Goal: Obtain resource: Download file/media

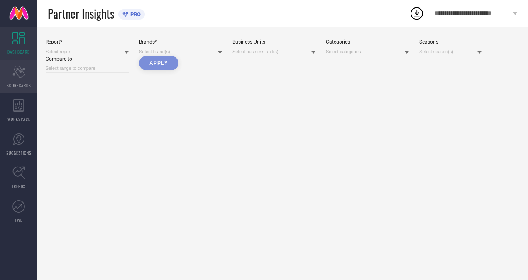
click at [20, 79] on div "Scorecard SCORECARDS" at bounding box center [18, 76] width 37 height 33
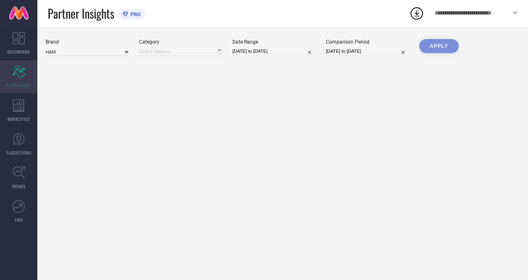
type input "All"
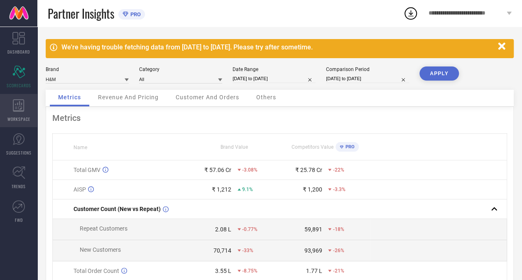
click at [21, 114] on div "WORKSPACE" at bounding box center [18, 110] width 37 height 33
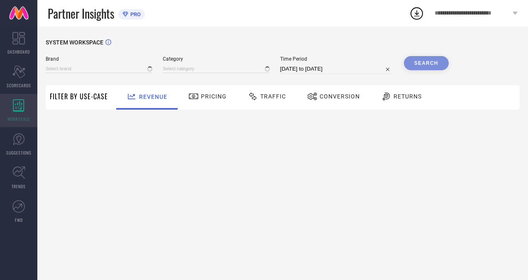
type input "H&M"
type input "All"
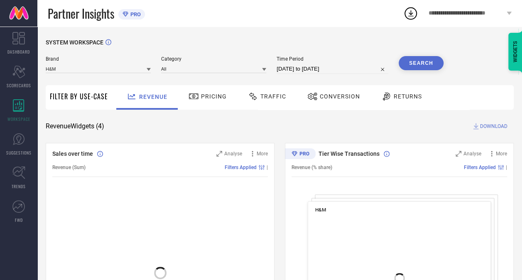
select select "7"
select select "2025"
select select "8"
select select "2025"
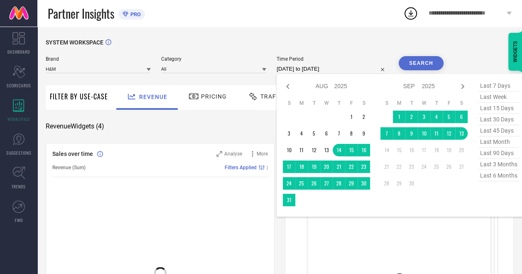
click at [301, 71] on input "[DATE] to [DATE]" at bounding box center [333, 69] width 112 height 10
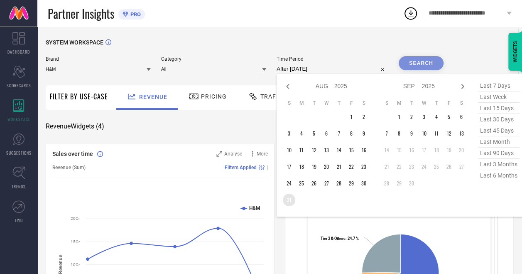
click at [286, 200] on td "31" at bounding box center [289, 200] width 12 height 12
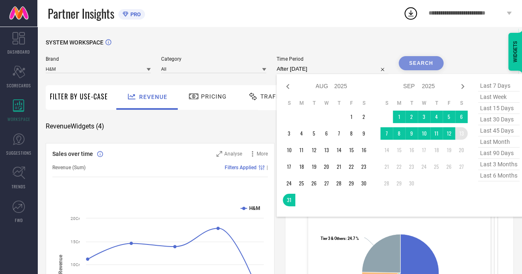
type input "[DATE] to [DATE]"
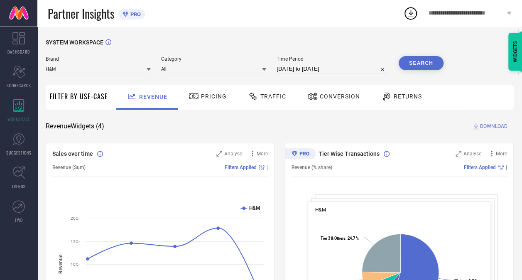
click at [486, 126] on span "DOWNLOAD" at bounding box center [493, 126] width 27 height 8
click at [409, 17] on icon at bounding box center [410, 13] width 15 height 15
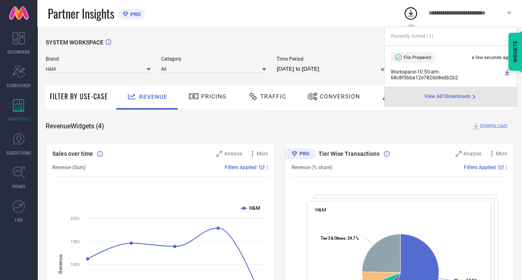
click at [416, 73] on span "Workspace - 10:50-am - 68c8f3bba12e7826b8edb2b2" at bounding box center [446, 75] width 111 height 12
click at [507, 73] on icon at bounding box center [507, 72] width 5 height 6
